Goal: Task Accomplishment & Management: Complete application form

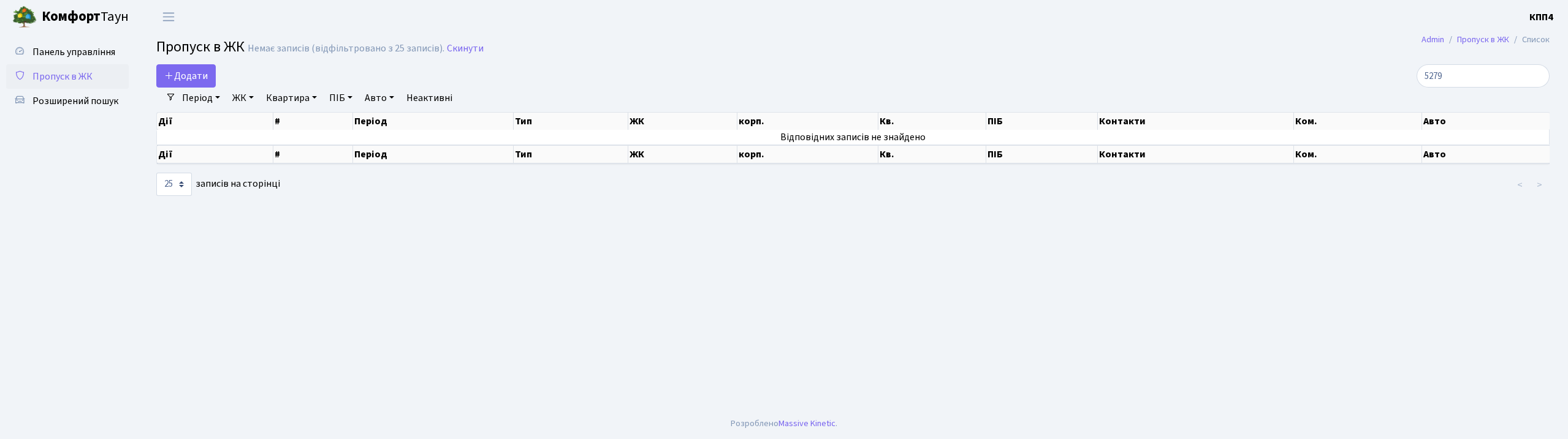
select select "25"
type input "5279"
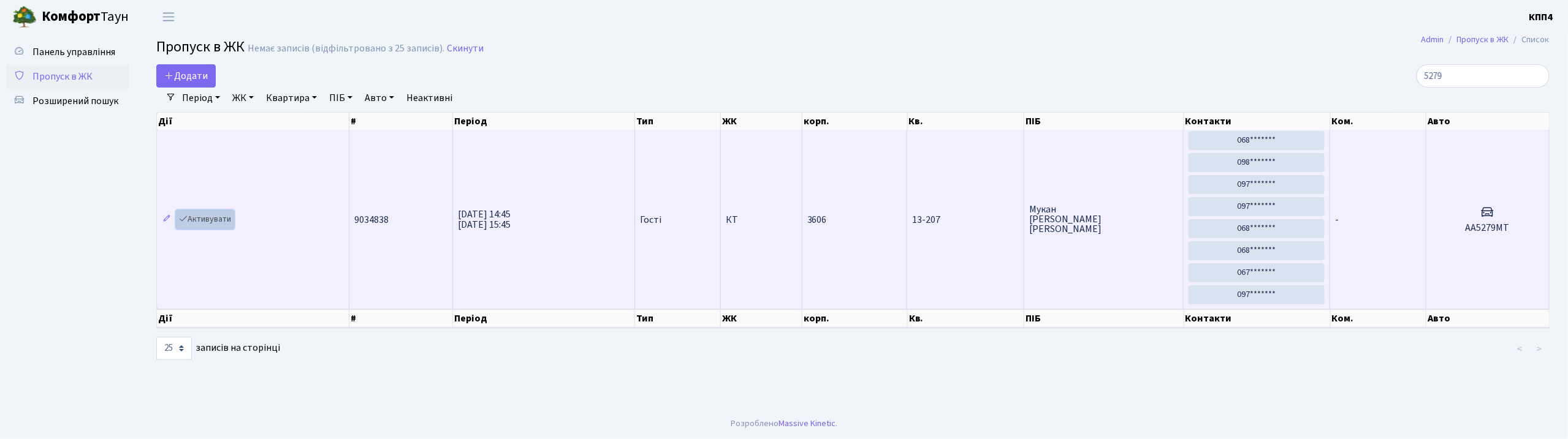
click at [215, 223] on link "Активувати" at bounding box center [205, 219] width 59 height 19
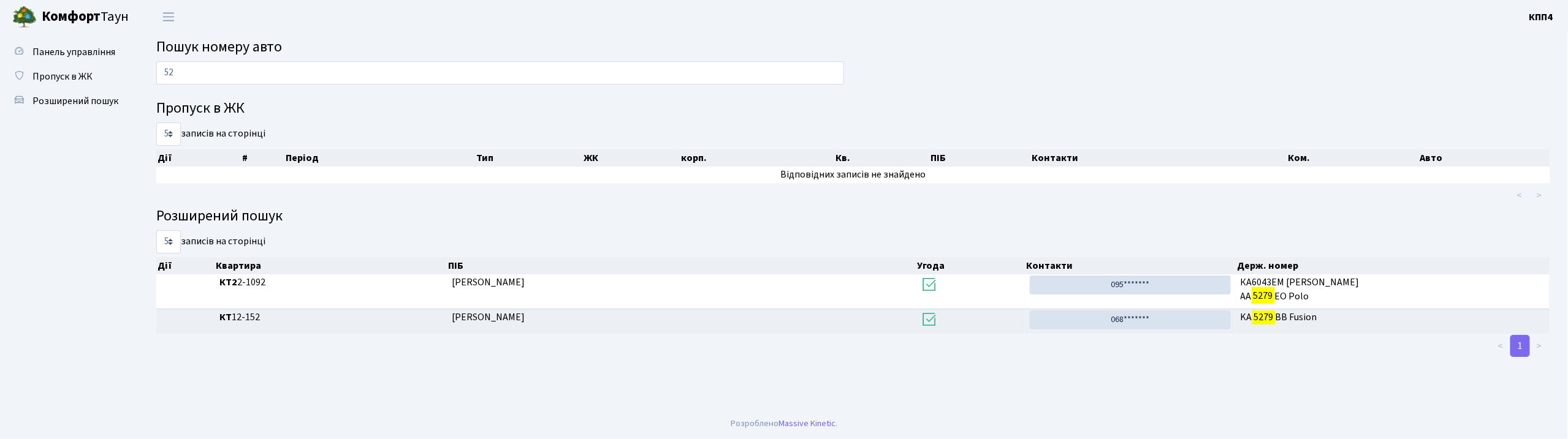
type input "5"
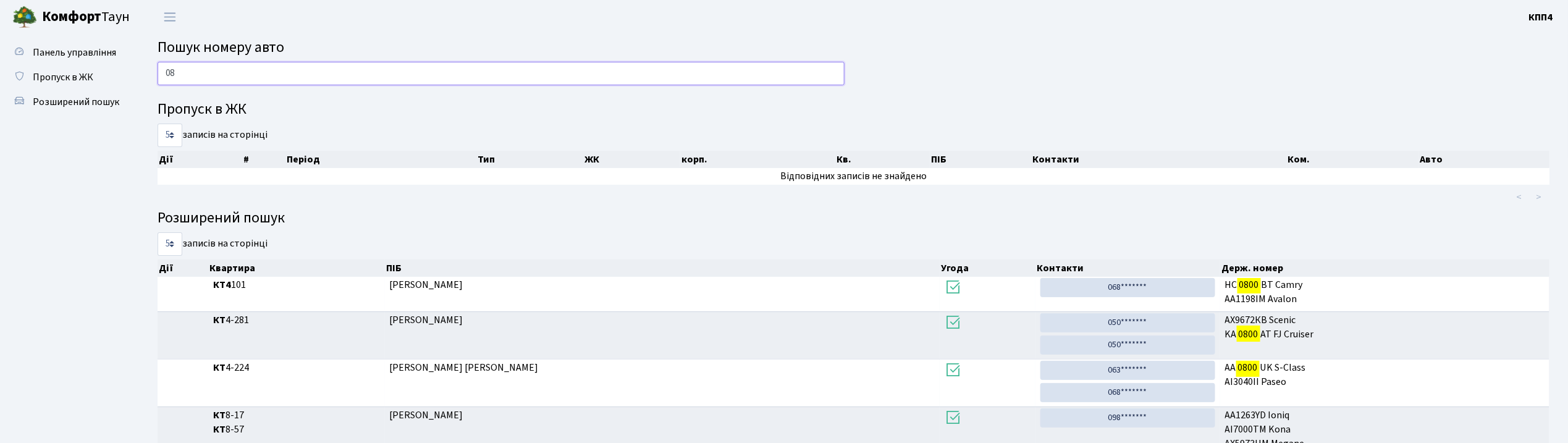
type input "0"
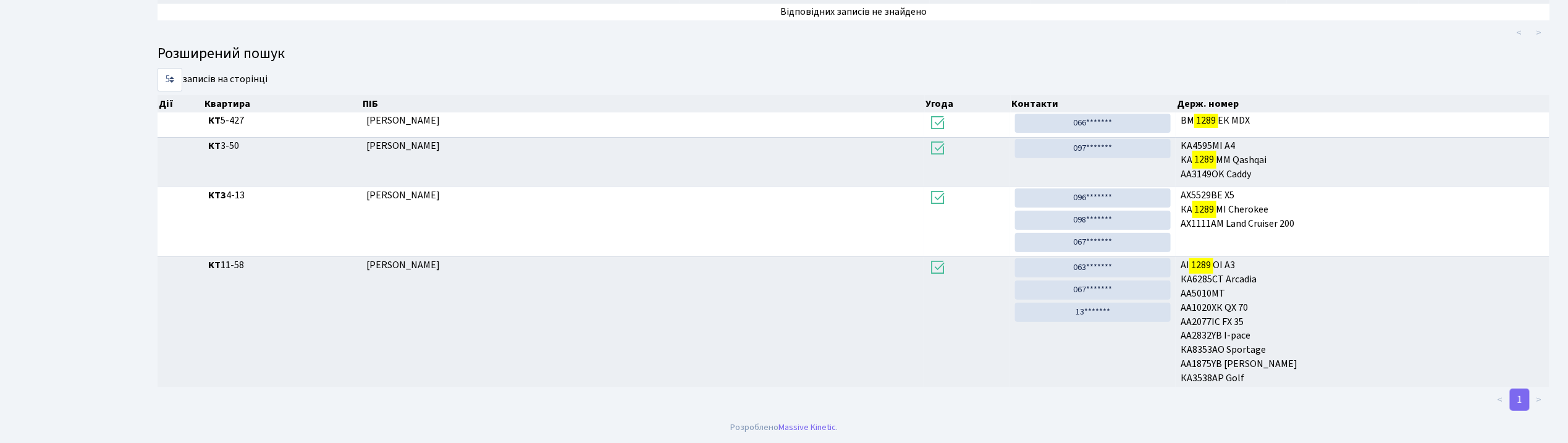
scroll to position [66, 0]
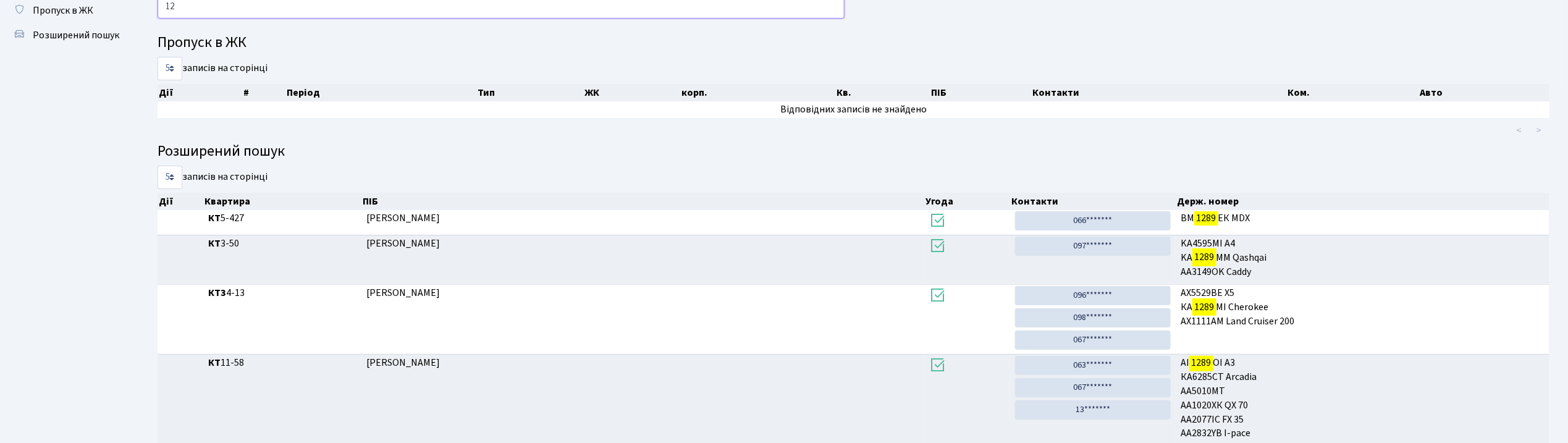
type input "1"
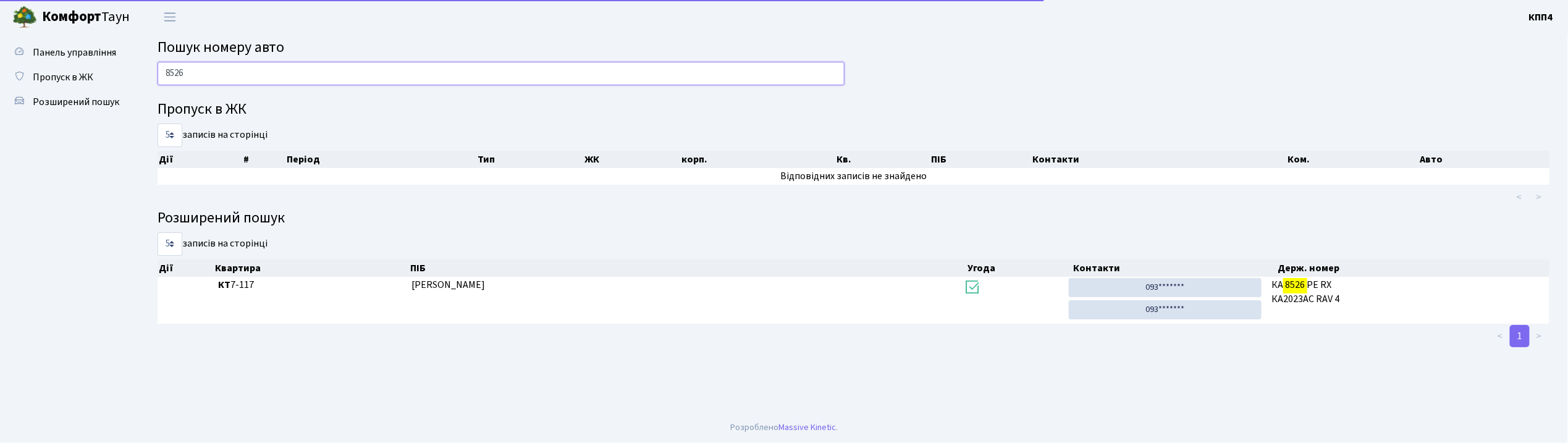
scroll to position [0, 0]
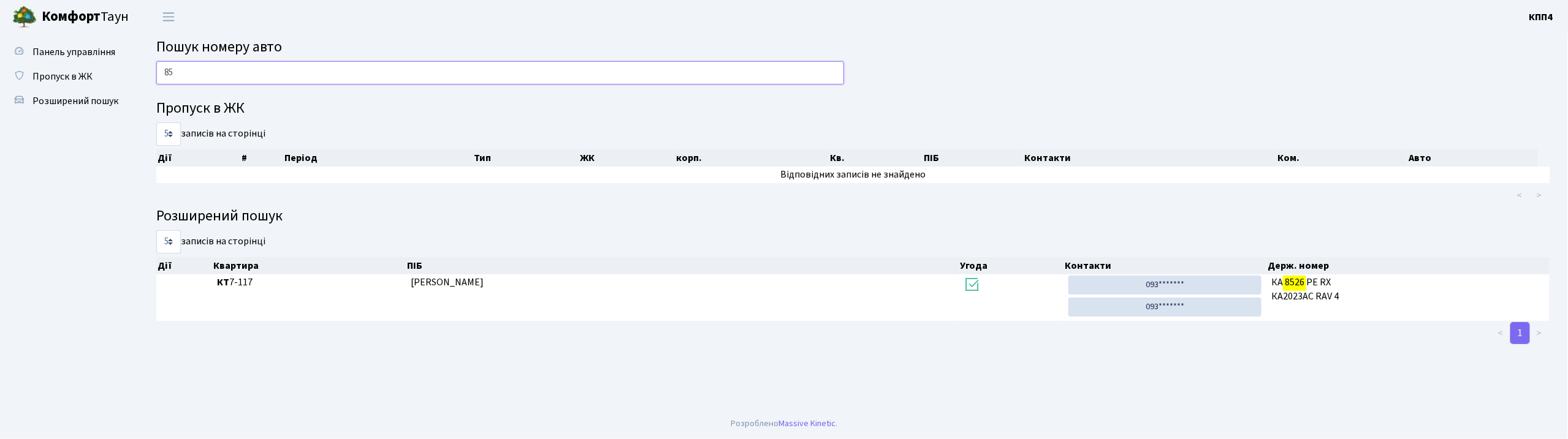
type input "8"
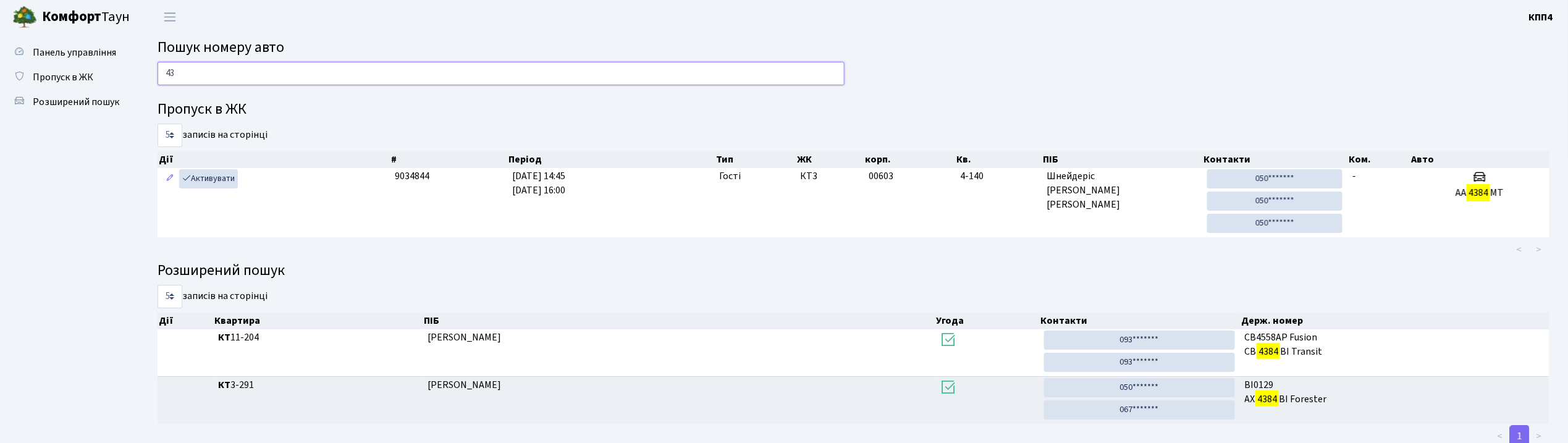
type input "4"
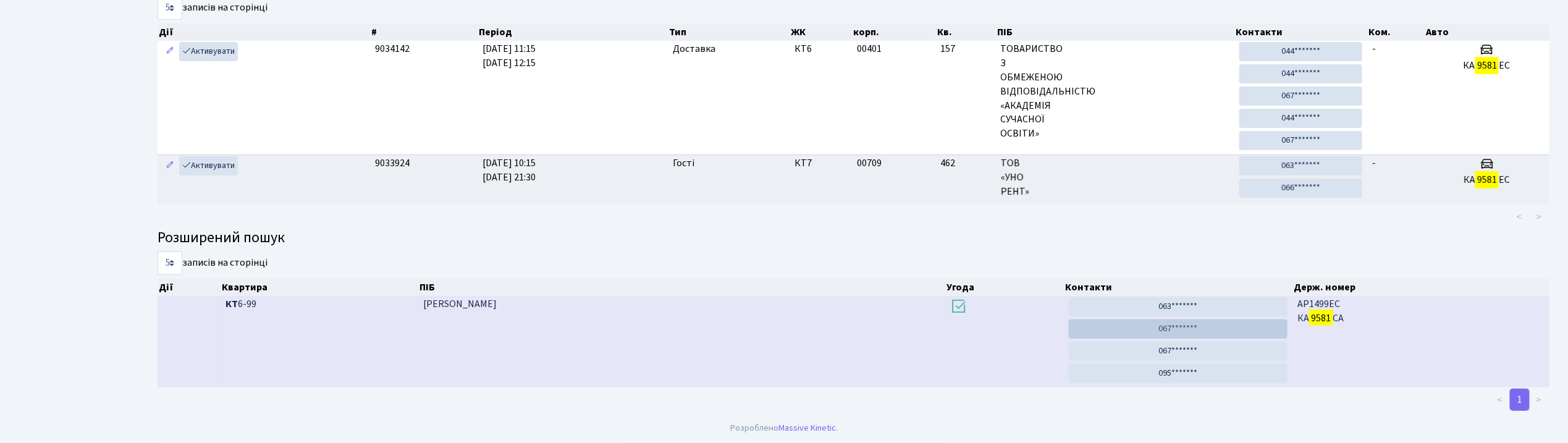
scroll to position [66, 0]
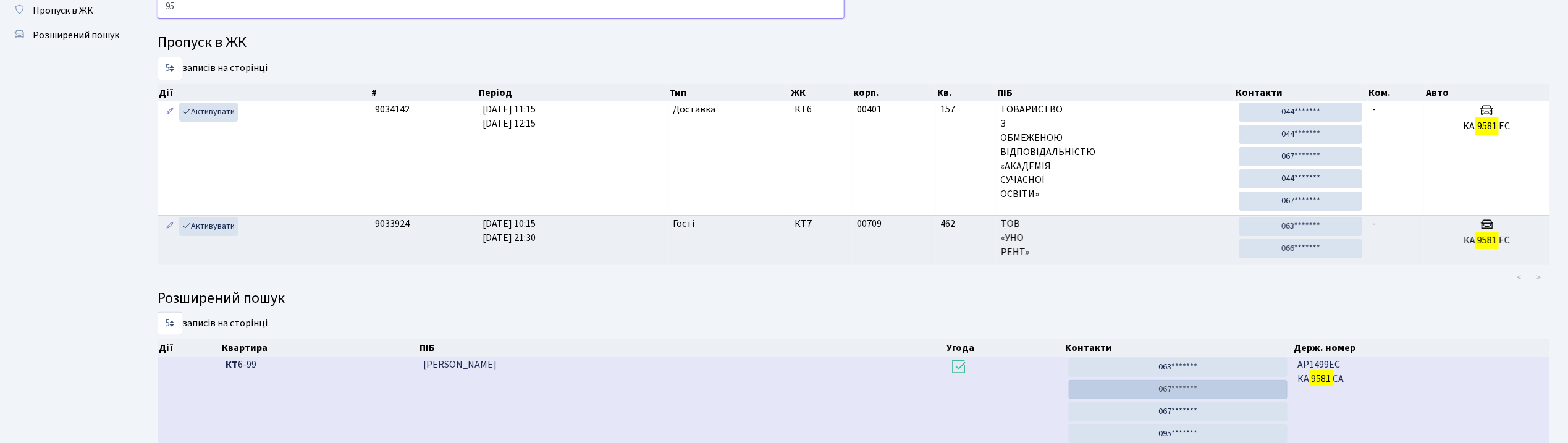
type input "9"
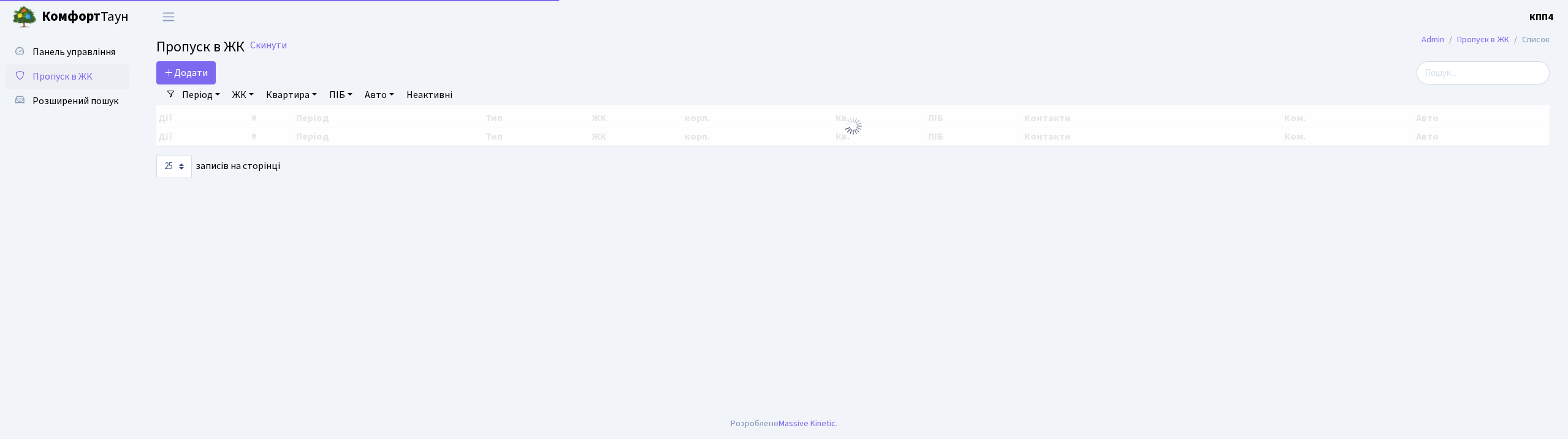
select select "25"
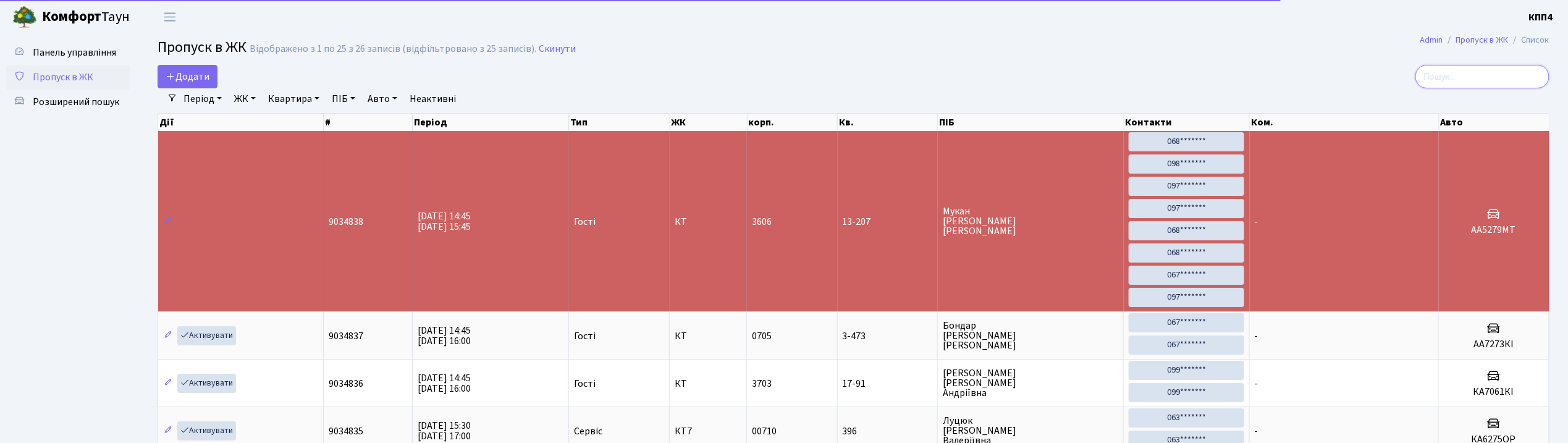
click at [1483, 83] on input "search" at bounding box center [1482, 76] width 134 height 24
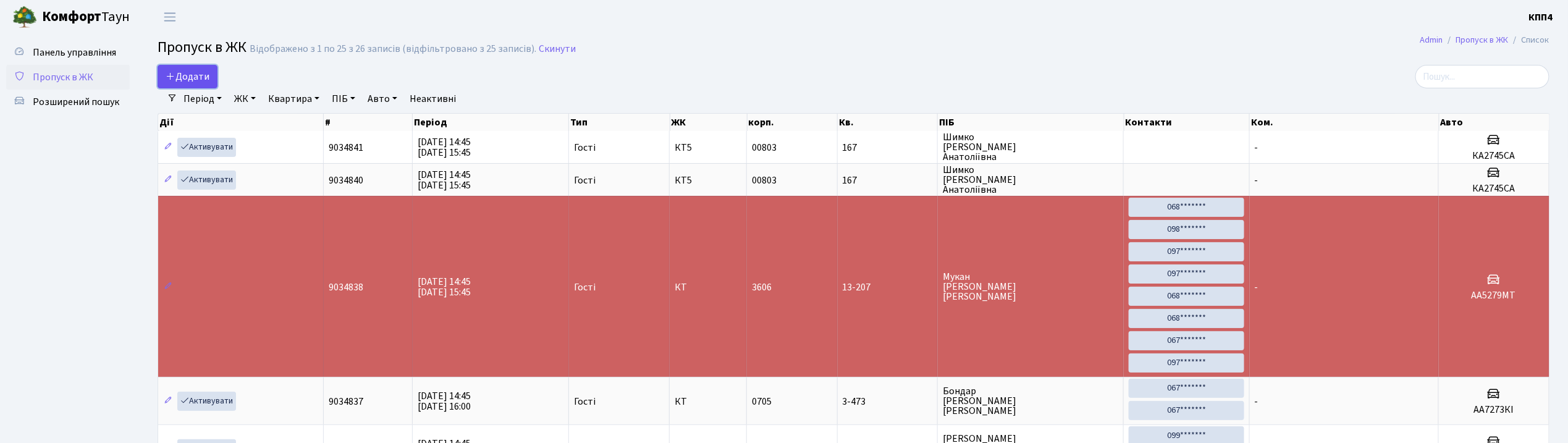
click at [193, 77] on span "Додати" at bounding box center [187, 76] width 44 height 14
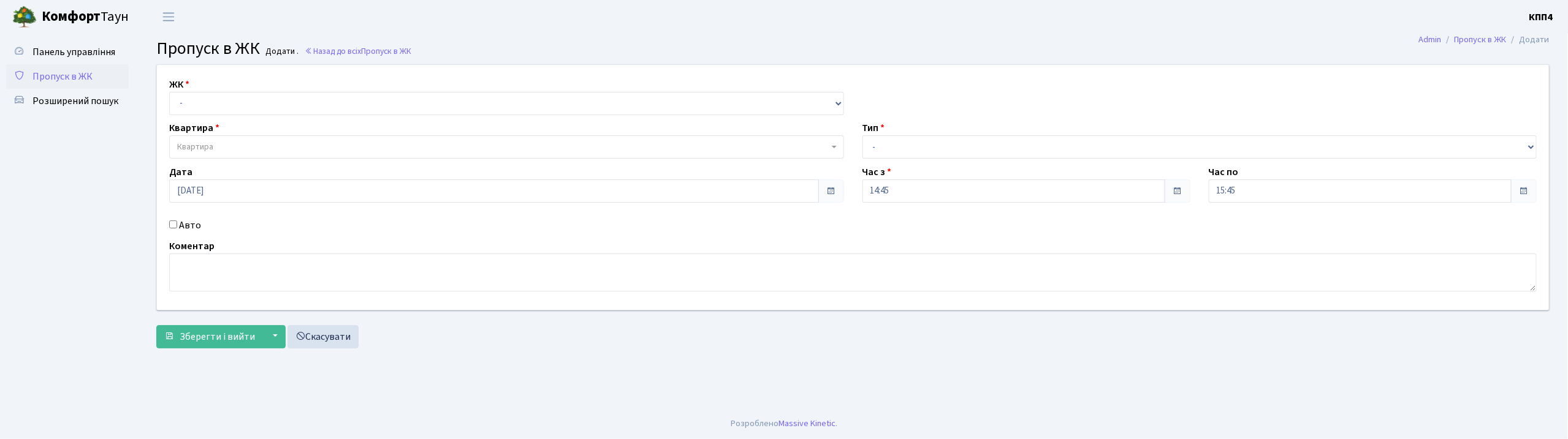
click at [175, 223] on input "Авто" at bounding box center [173, 224] width 8 height 8
checkbox input "true"
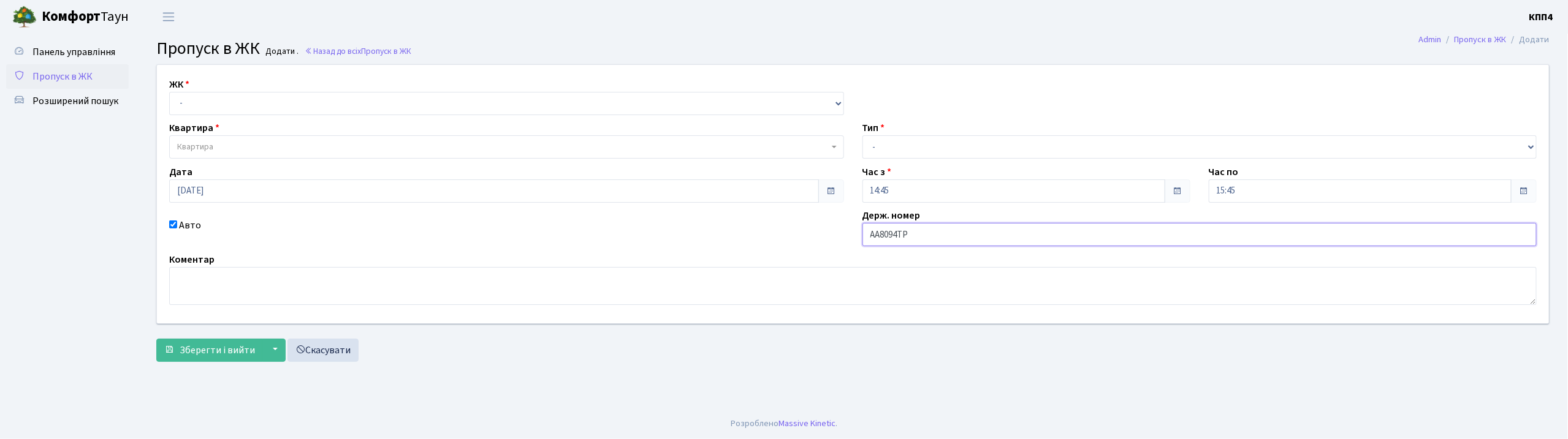
type input "АА8094ТР"
drag, startPoint x: 199, startPoint y: 109, endPoint x: 204, endPoint y: 114, distance: 7.1
click at [199, 109] on select "- КТ, вул. Регенераторна, 4 КТ2, просп. Соборності, 17 КТ3, вул. Березнева, 16 …" at bounding box center [507, 104] width 674 height 23
select select "271"
click at [170, 92] on select "- КТ, вул. Регенераторна, 4 КТ2, просп. Соборності, 17 КТ3, вул. Березнева, 16 …" at bounding box center [507, 104] width 674 height 23
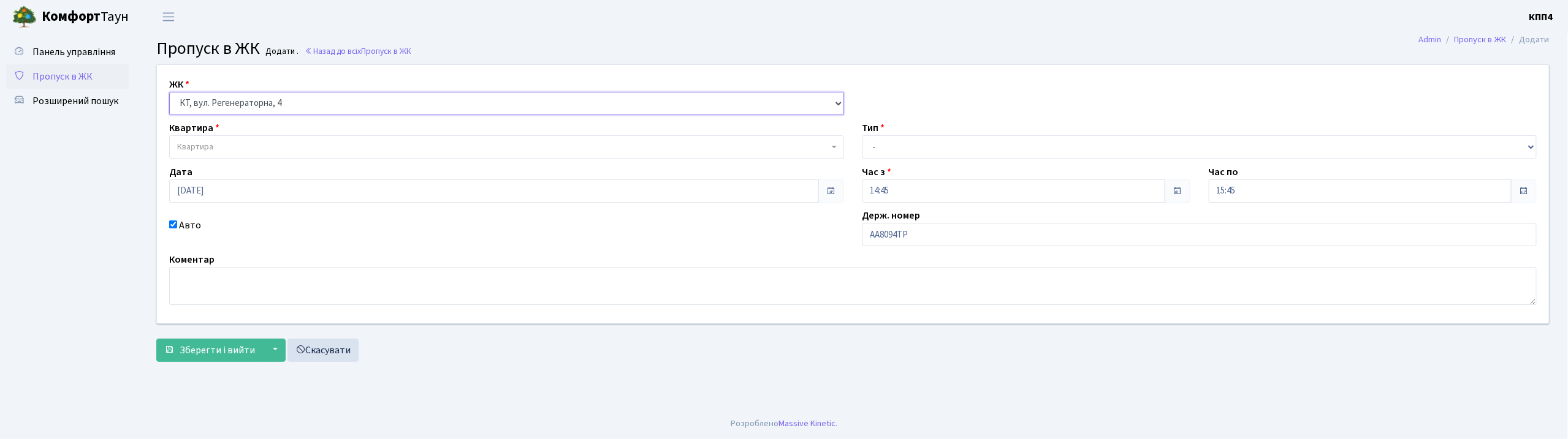
select select
click at [214, 152] on span "Квартира" at bounding box center [195, 147] width 36 height 13
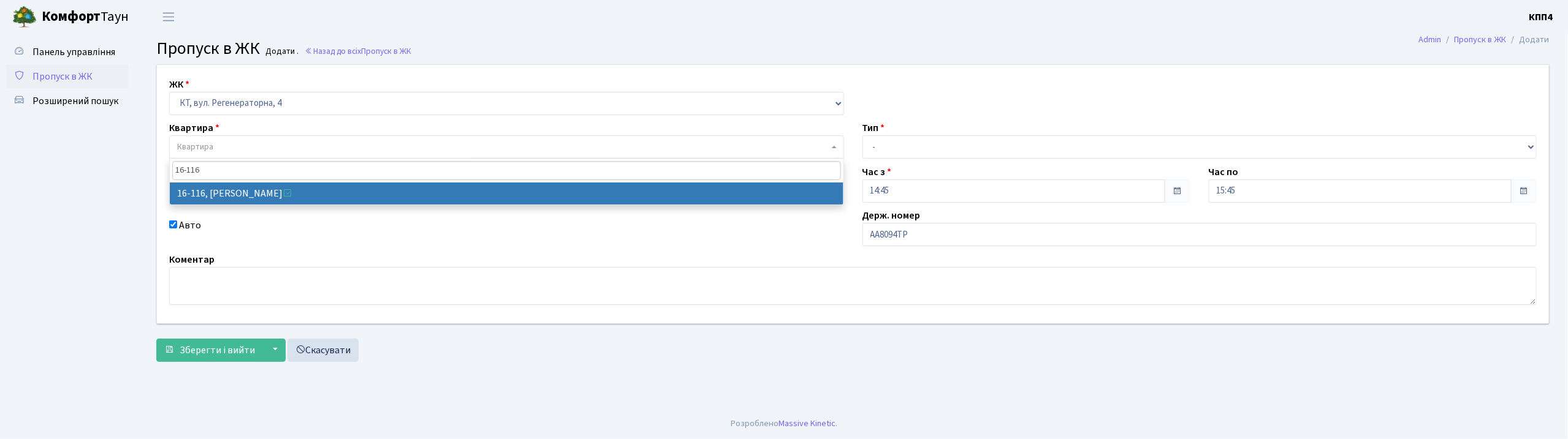
type input "16-116"
select select "8677"
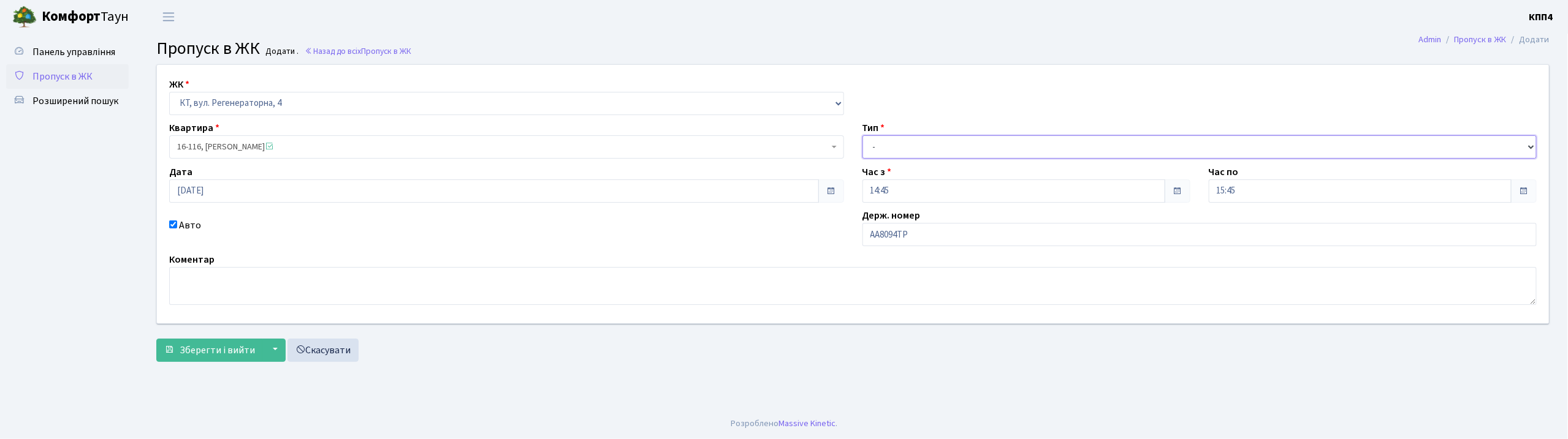
click at [920, 152] on select "- Доставка Таксі Гості Сервіс" at bounding box center [1199, 147] width 674 height 23
select select "3"
click at [862, 135] on select "- Доставка Таксі Гості Сервіс" at bounding box center [1199, 147] width 674 height 23
click at [219, 349] on span "Зберегти і вийти" at bounding box center [217, 350] width 76 height 14
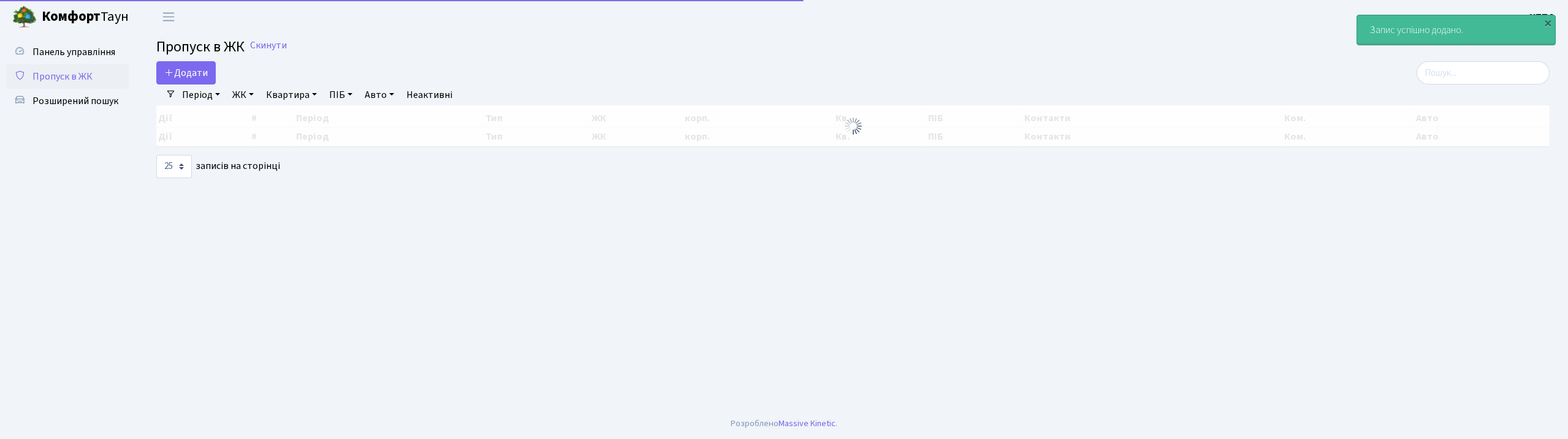
select select "25"
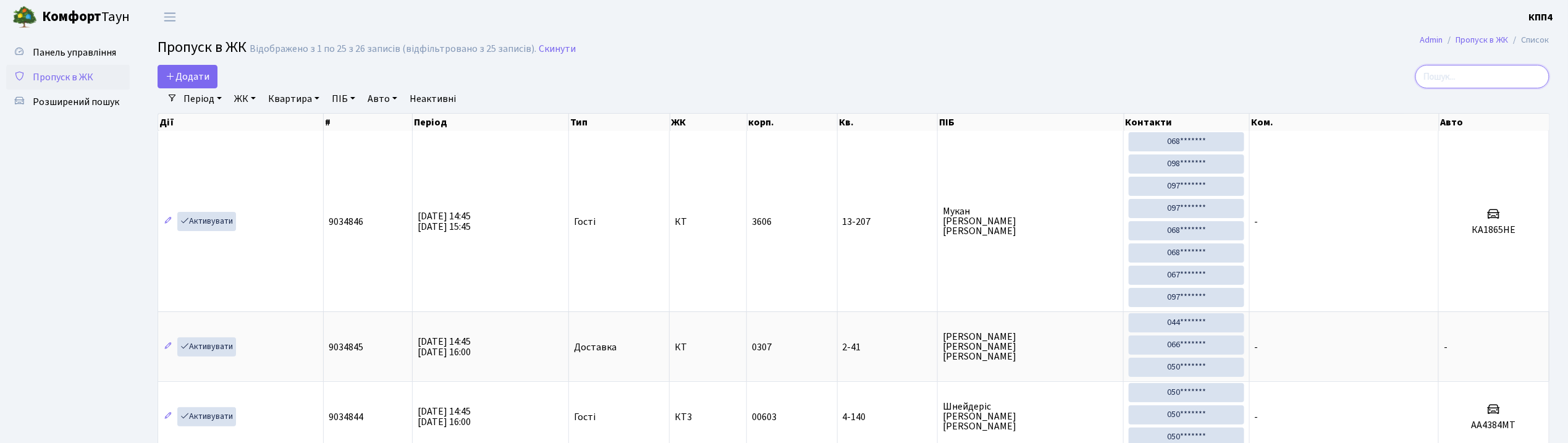
click at [1458, 80] on input "search" at bounding box center [1482, 76] width 134 height 24
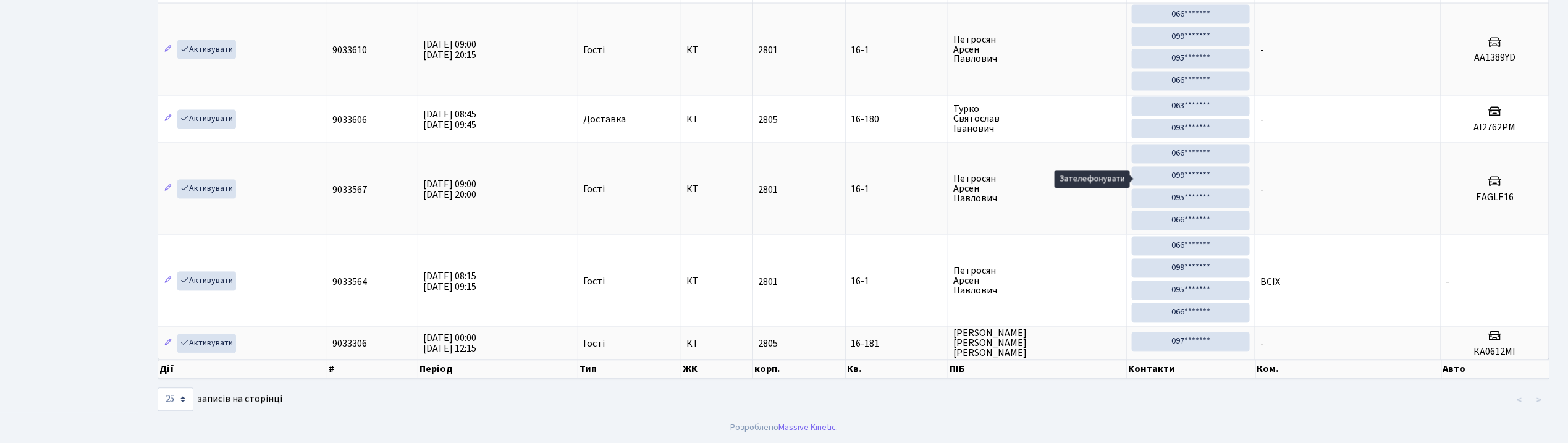
scroll to position [70, 0]
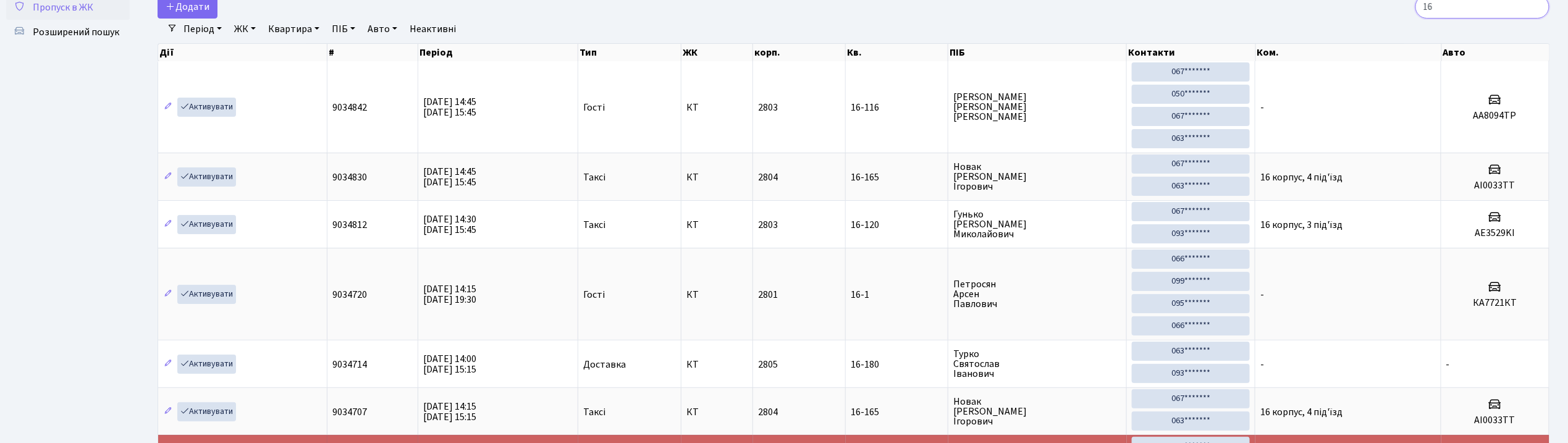
type input "1"
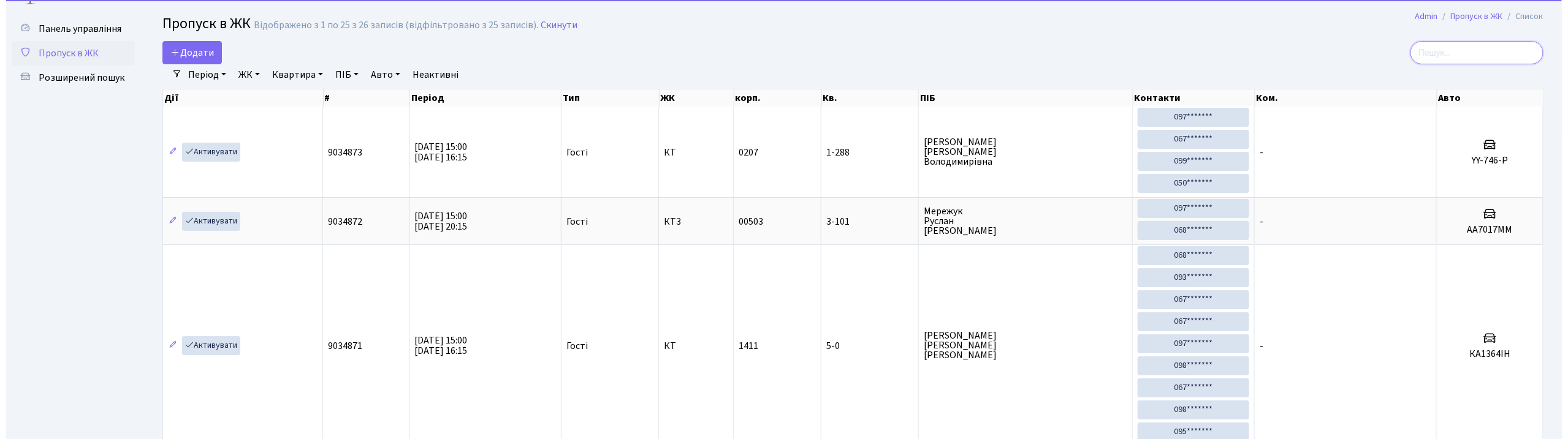
scroll to position [0, 0]
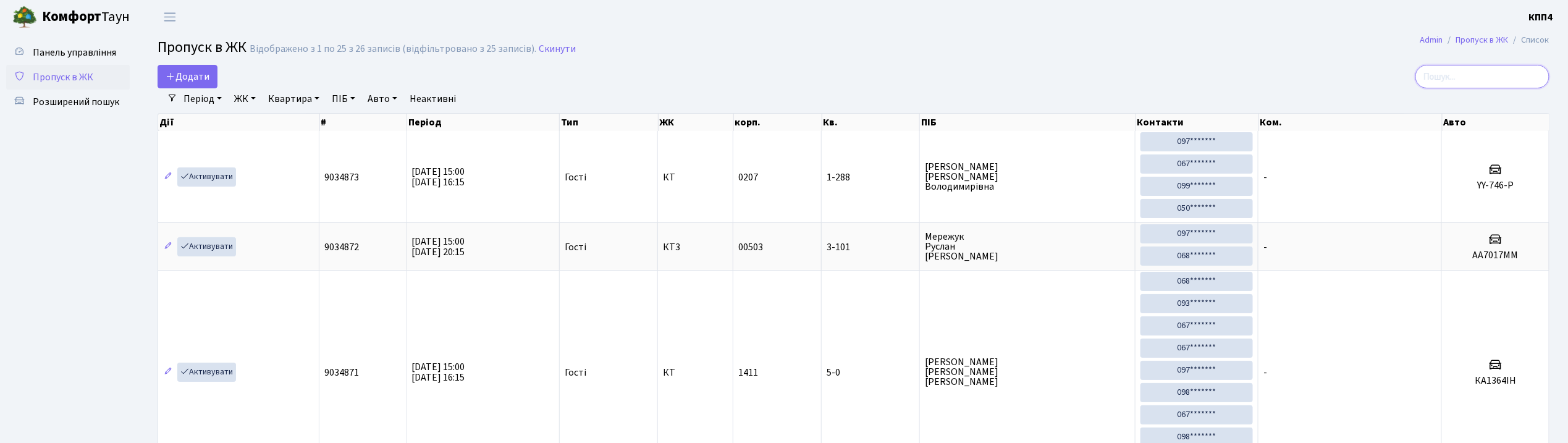
click at [1489, 84] on input "search" at bounding box center [1482, 76] width 134 height 24
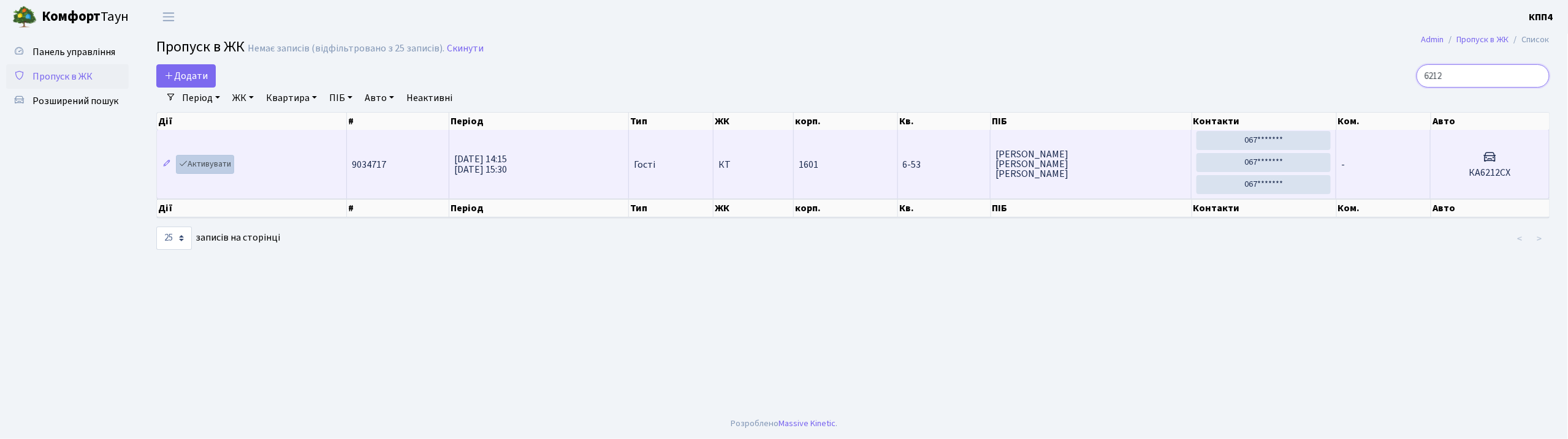
type input "6212"
click at [217, 169] on link "Активувати" at bounding box center [205, 164] width 59 height 19
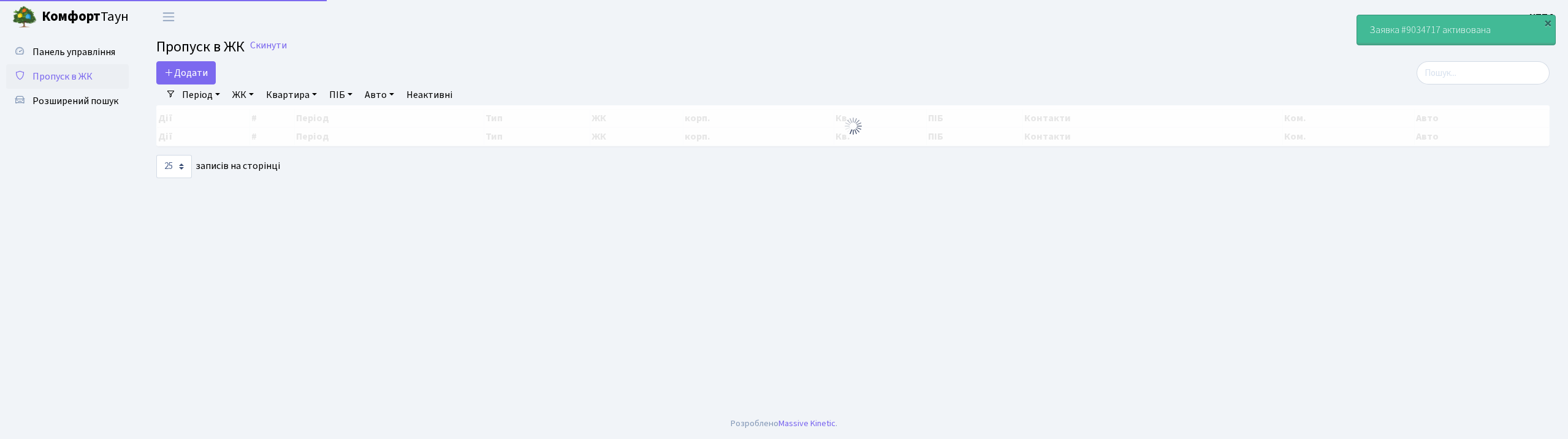
select select "25"
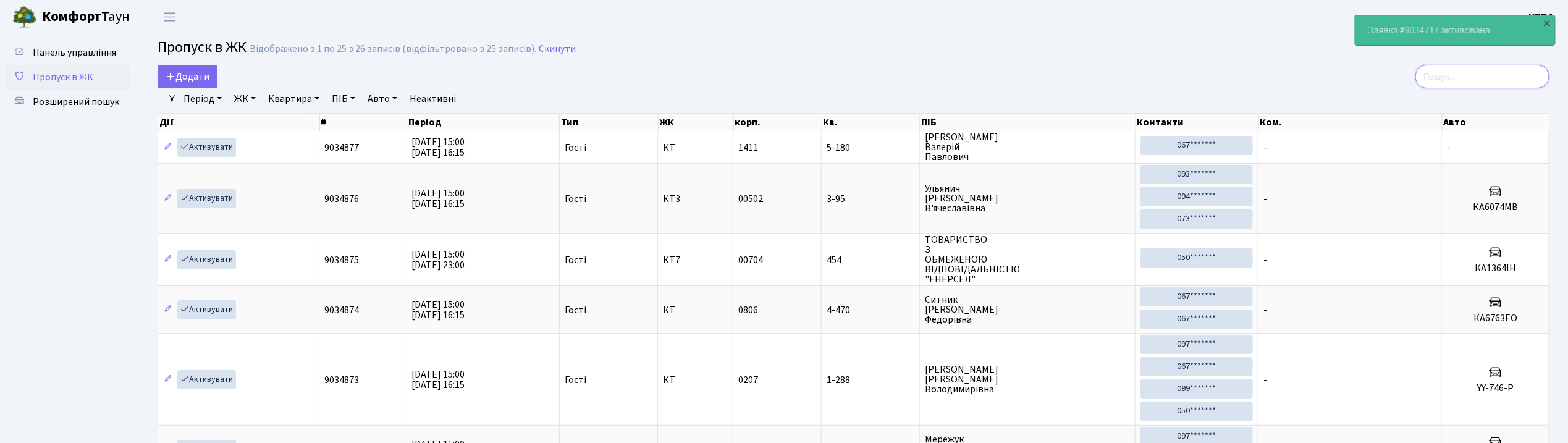
click at [1488, 76] on input "search" at bounding box center [1482, 76] width 134 height 24
